Goal: Book appointment/travel/reservation

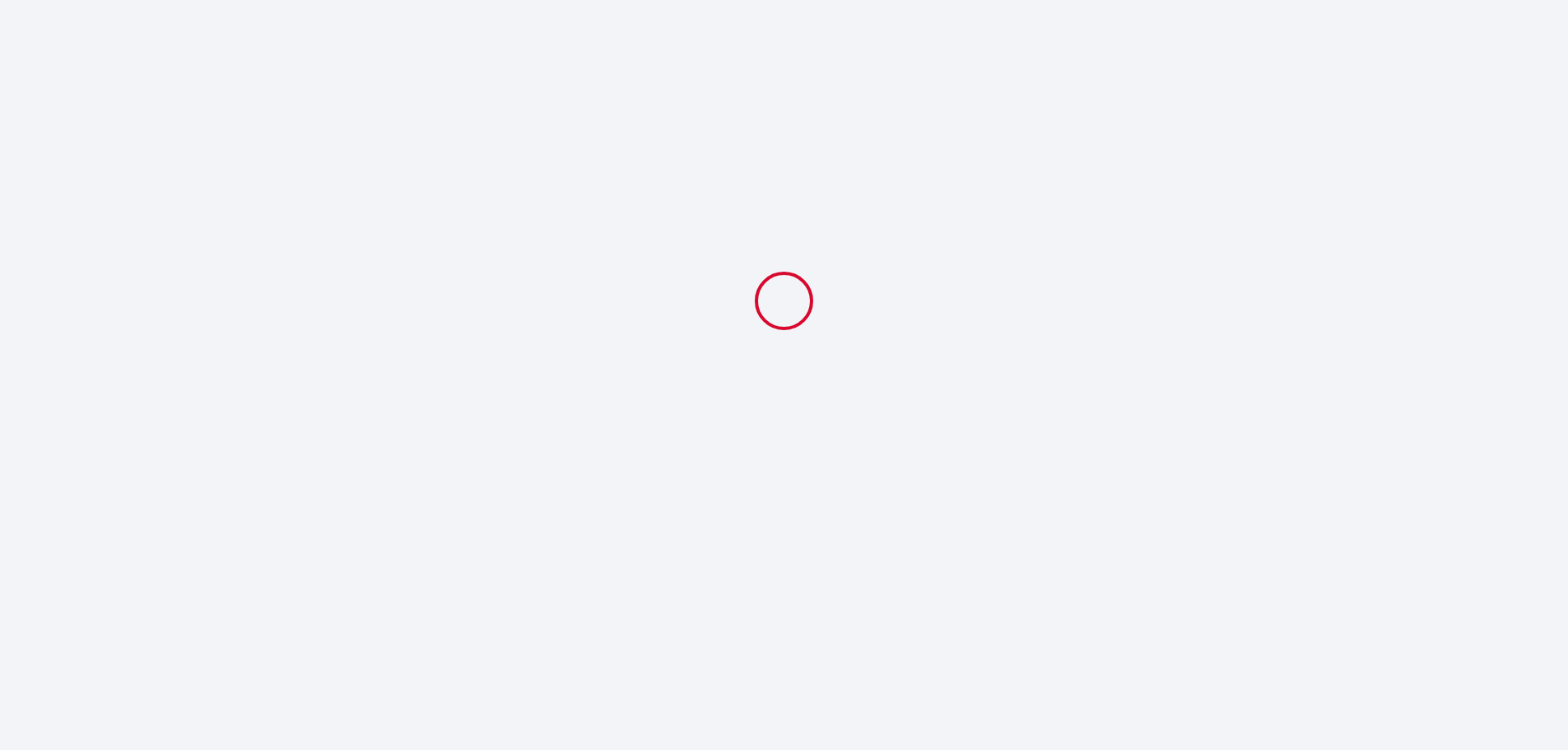
select select
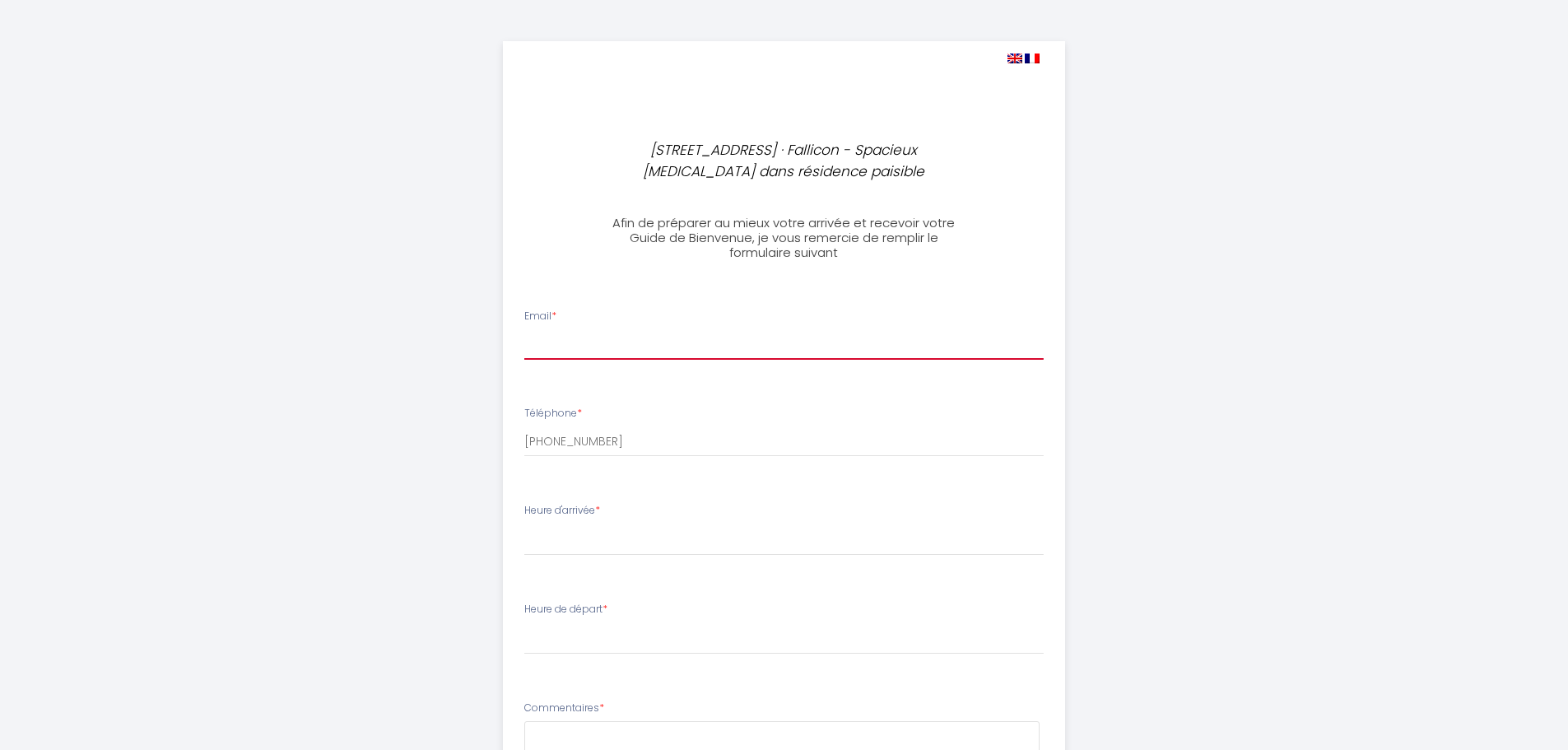
click at [574, 338] on input "Email *" at bounding box center [784, 344] width 519 height 30
click at [582, 350] on input "Email *" at bounding box center [784, 344] width 519 height 30
paste input "[EMAIL_ADDRESS][DOMAIN_NAME]"
type input "[EMAIL_ADDRESS][DOMAIN_NAME]"
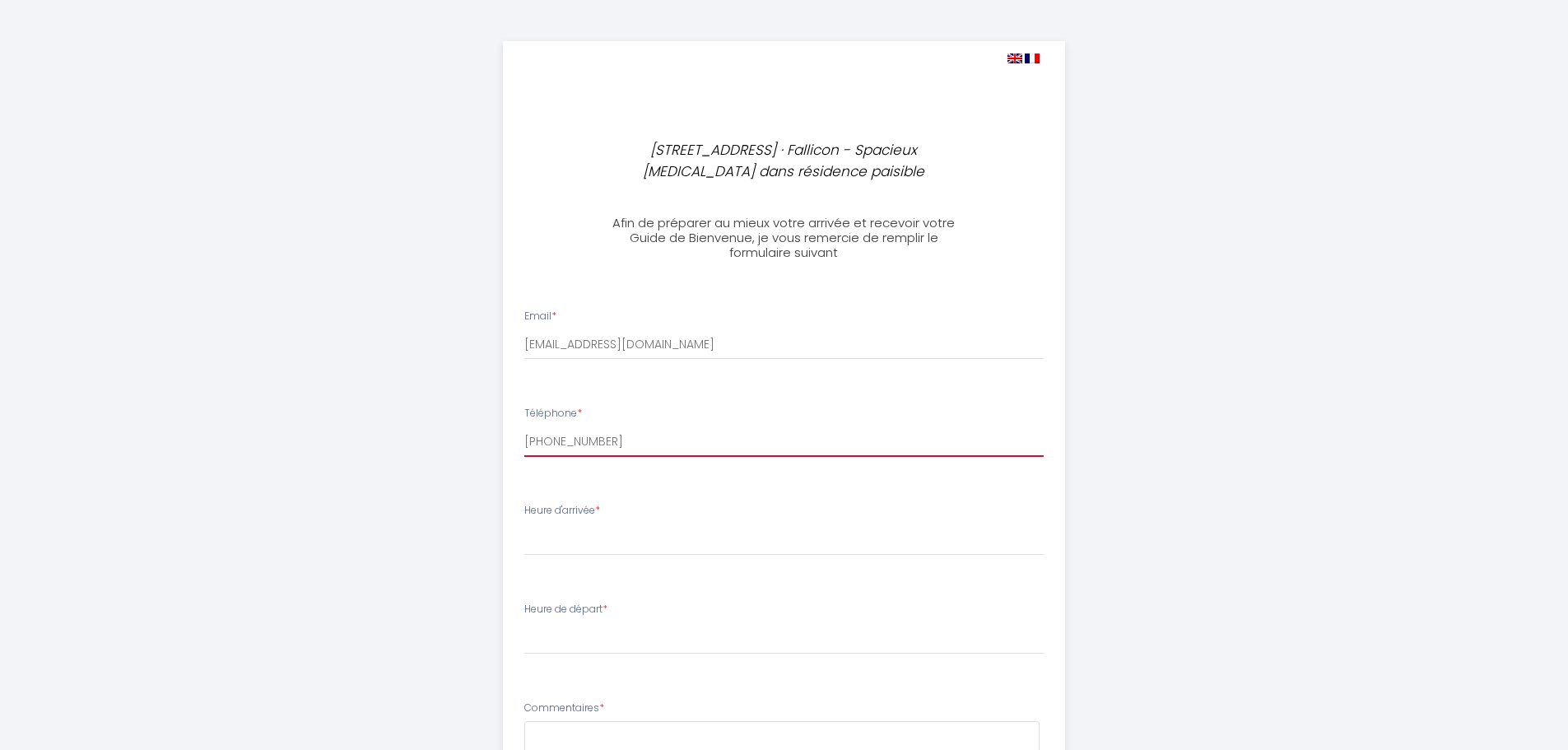
drag, startPoint x: 615, startPoint y: 442, endPoint x: 546, endPoint y: 444, distance: 69.0
click at [546, 444] on input "[PHONE_NUMBER]" at bounding box center [784, 441] width 519 height 30
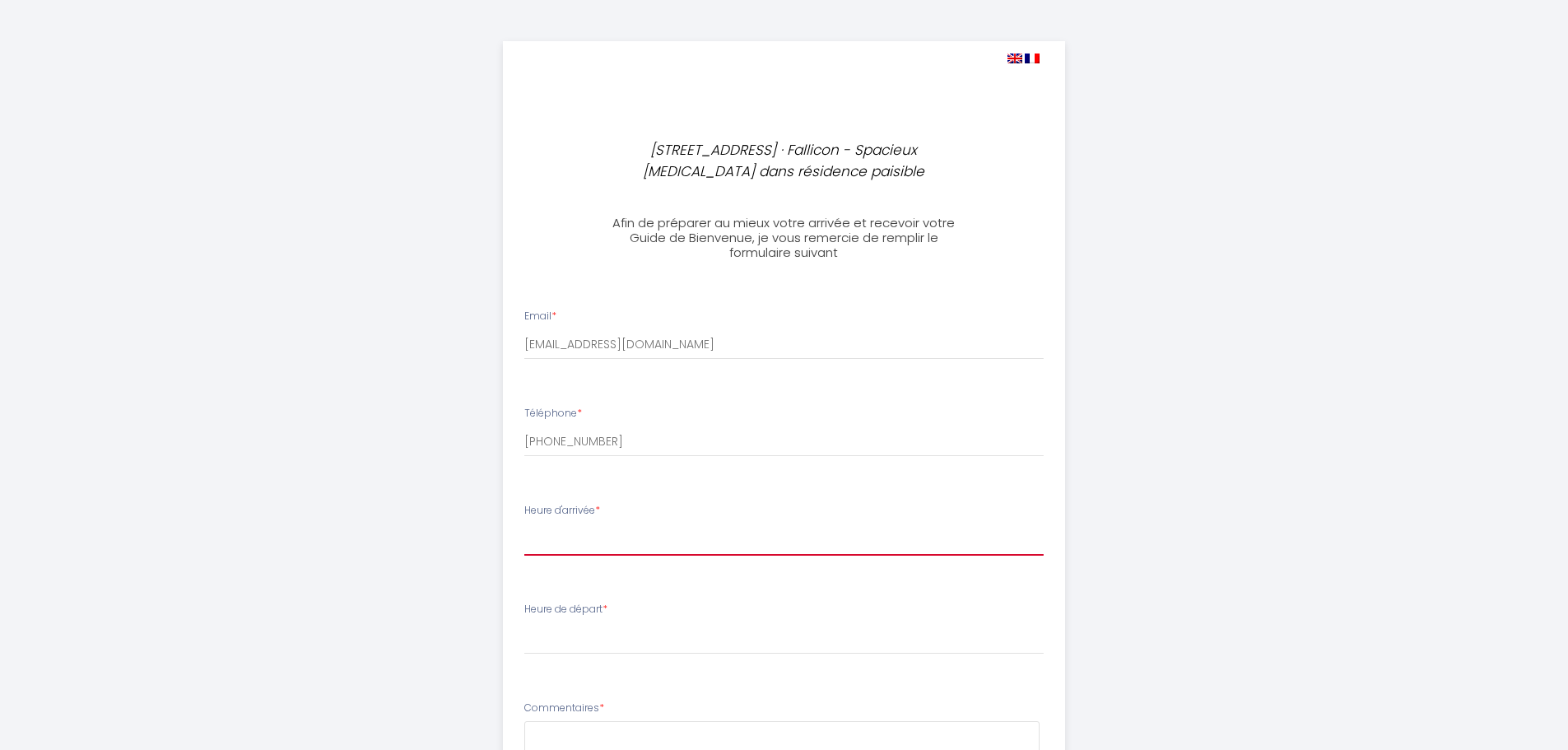
click at [590, 536] on select "16:00 16:30 17:00 17:30 18:00 18:30 19:00 19:30 20:00 20:30 21:00 21:30 22:00 2…" at bounding box center [784, 540] width 519 height 31
click at [1016, 160] on div "[STREET_ADDRESS] · Fallicon - Spacieux [MEDICAL_DATA] dans résidence paisible" at bounding box center [784, 160] width 561 height 43
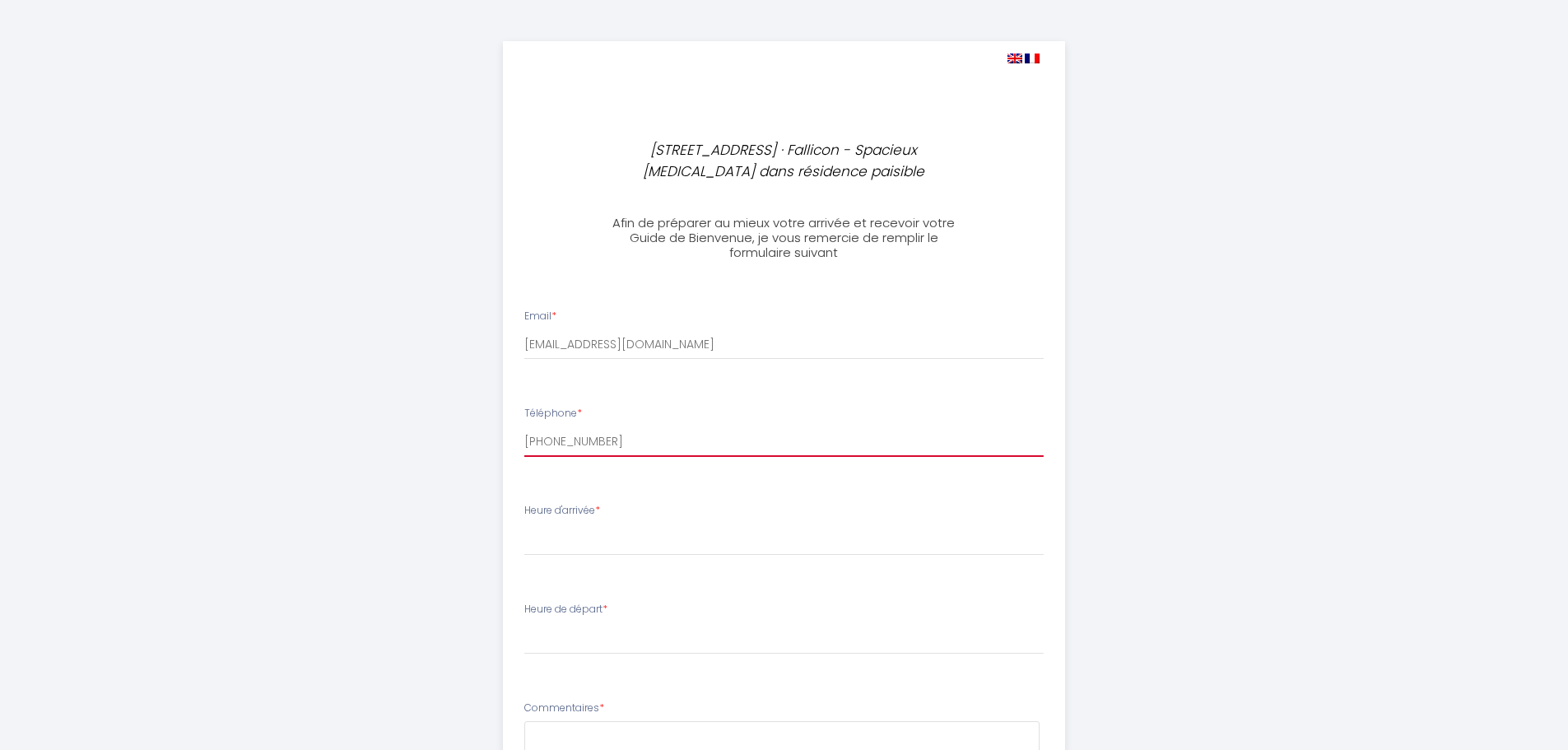
drag, startPoint x: 620, startPoint y: 438, endPoint x: 485, endPoint y: 436, distance: 135.0
click at [485, 436] on div "[STREET_ADDRESS] · Fallicon - Spacieux [MEDICAL_DATA] dans résidence paisible A…" at bounding box center [784, 564] width 843 height 1128
paste input "07 50 43 50 28"
type input "07 50 43 50 28"
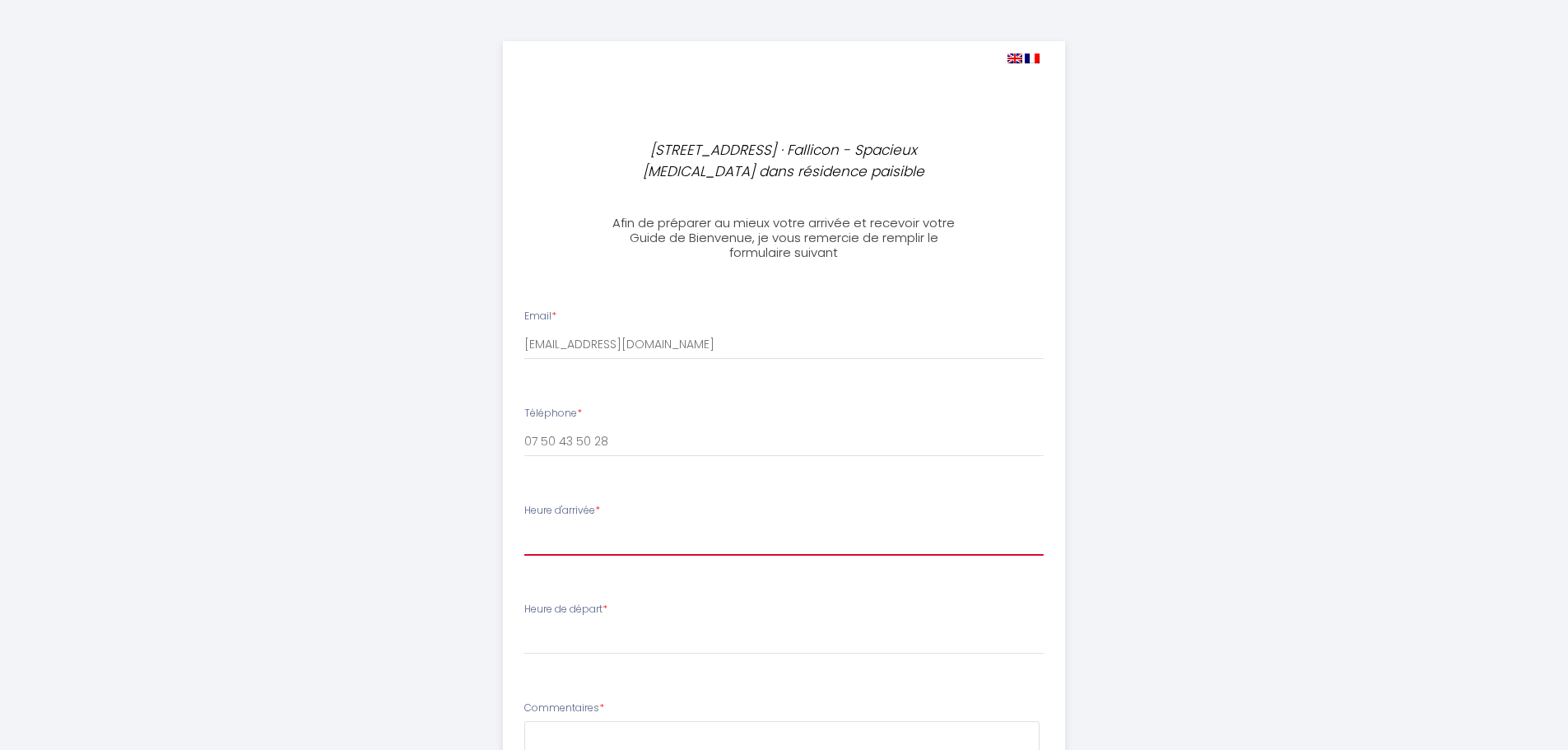
click at [546, 535] on select "16:00 16:30 17:00 17:30 18:00 18:30 19:00 19:30 20:00 20:30 21:00 21:30 22:00 2…" at bounding box center [784, 540] width 519 height 31
select select "19:00"
click at [524, 524] on select "16:00 16:30 17:00 17:30 18:00 18:30 19:00 19:30 20:00 20:30 21:00 21:30 22:00 2…" at bounding box center [784, 540] width 519 height 31
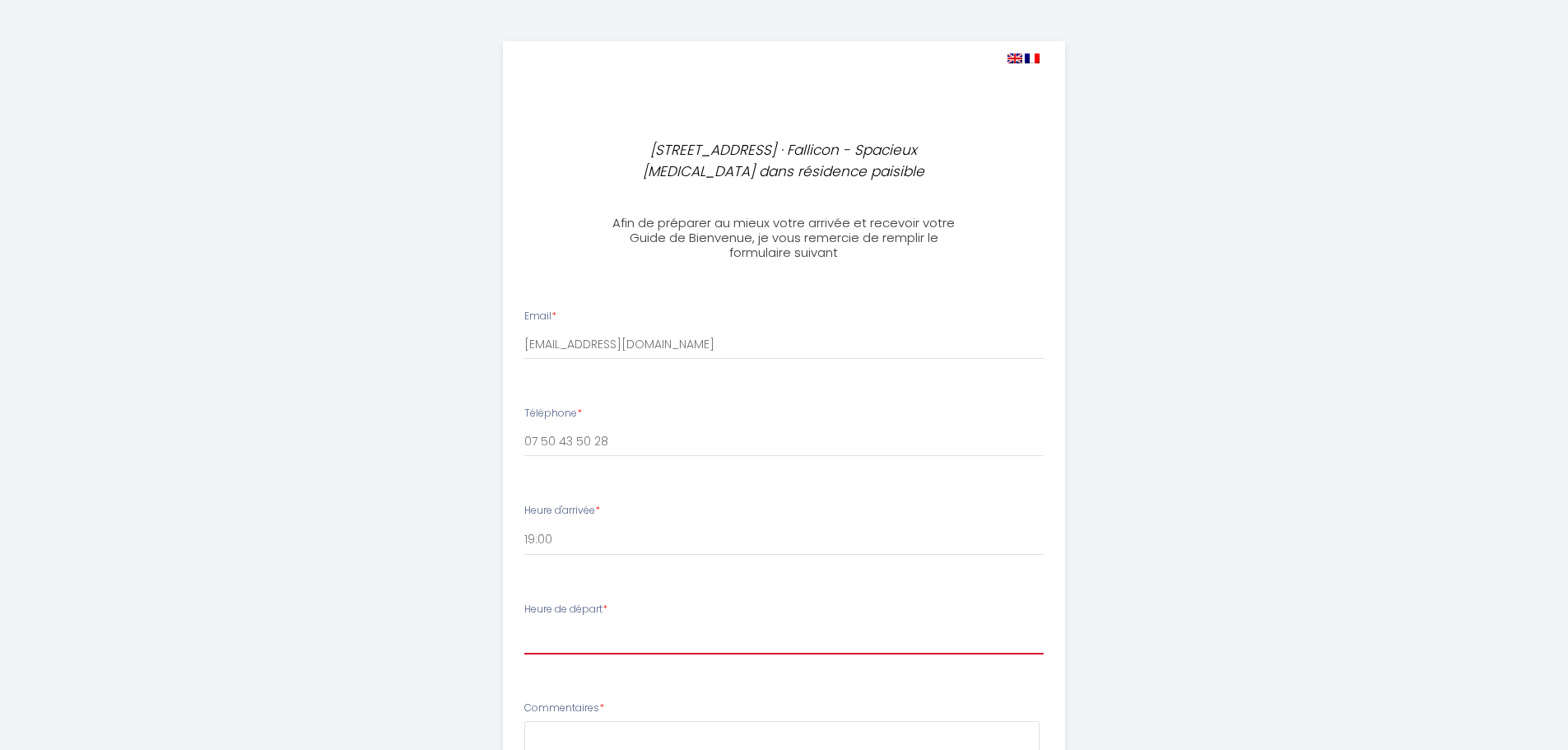
click at [568, 632] on select "00:00 00:30 01:00 01:30 02:00 02:30 03:00 03:30 04:00 04:30 05:00 05:30 06:00 0…" at bounding box center [784, 638] width 519 height 31
select select "08:30"
click at [524, 623] on select "00:00 00:30 01:00 01:30 02:00 02:30 03:00 03:30 04:00 04:30 05:00 05:30 06:00 0…" at bounding box center [784, 638] width 519 height 31
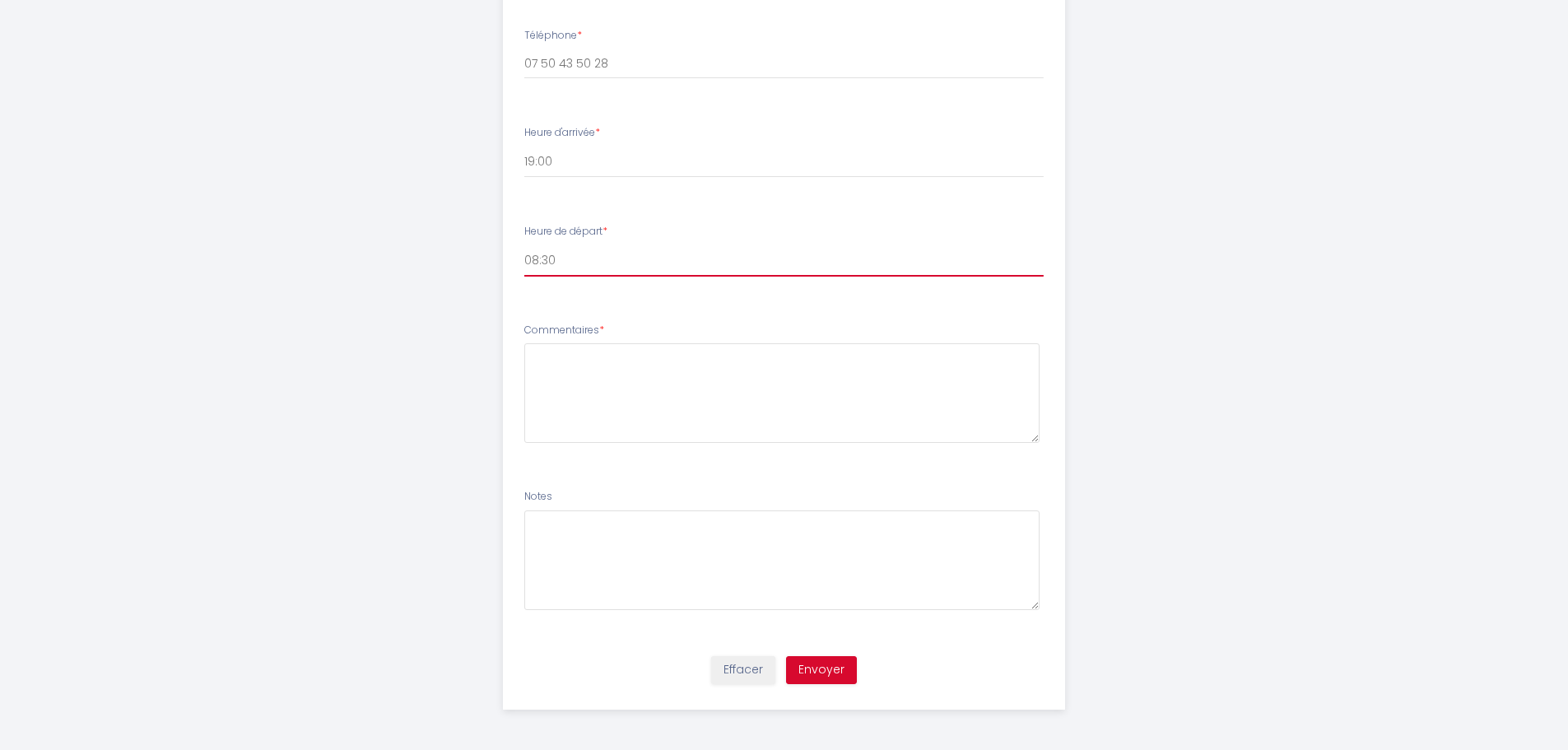
scroll to position [378, 0]
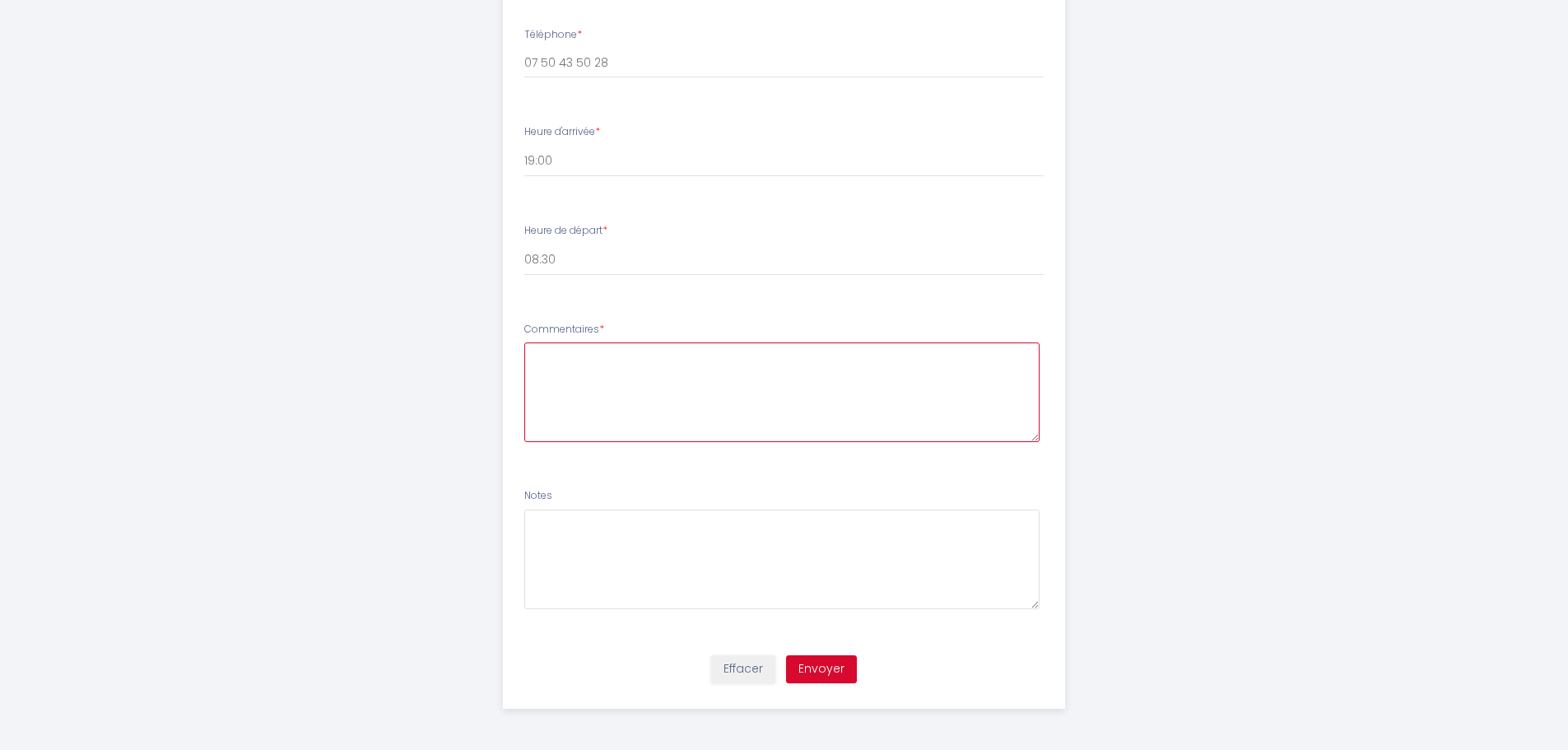
click at [572, 373] on textarea at bounding box center [781, 392] width 515 height 99
paste textarea "07 50 43 50 28"
click at [870, 350] on textarea "J'ai reservé votre logement pour mon chef d'equipe ELYES 07 50 43 50 28" at bounding box center [781, 392] width 515 height 99
type textarea "J'ai reservé votre logement pour mon chef d'equipe ELYES 07 50 43 50 28"
click at [820, 670] on button "Envoyer" at bounding box center [820, 669] width 70 height 28
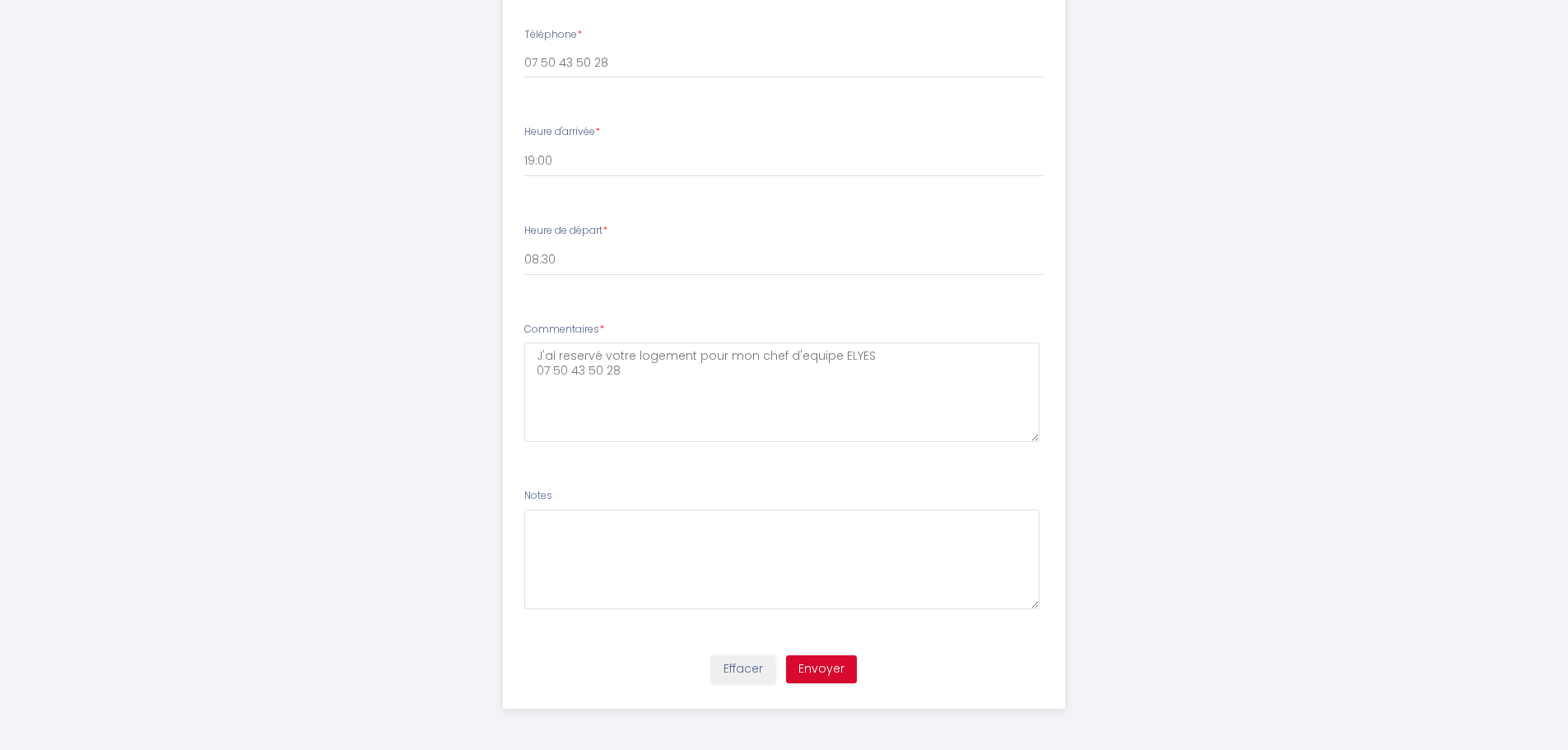
scroll to position [0, 0]
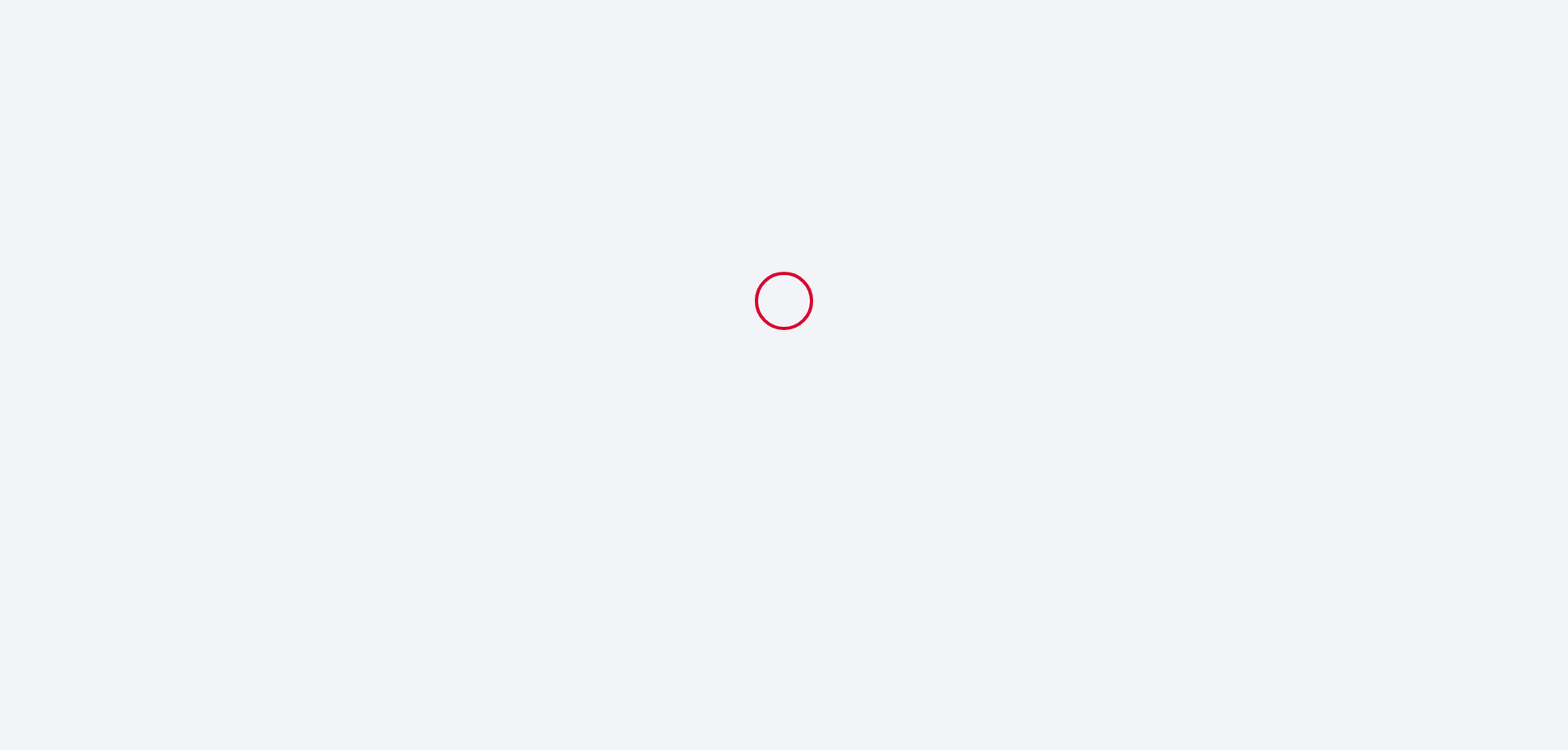
select select "19:00"
select select "08:30"
